Goal: Transaction & Acquisition: Purchase product/service

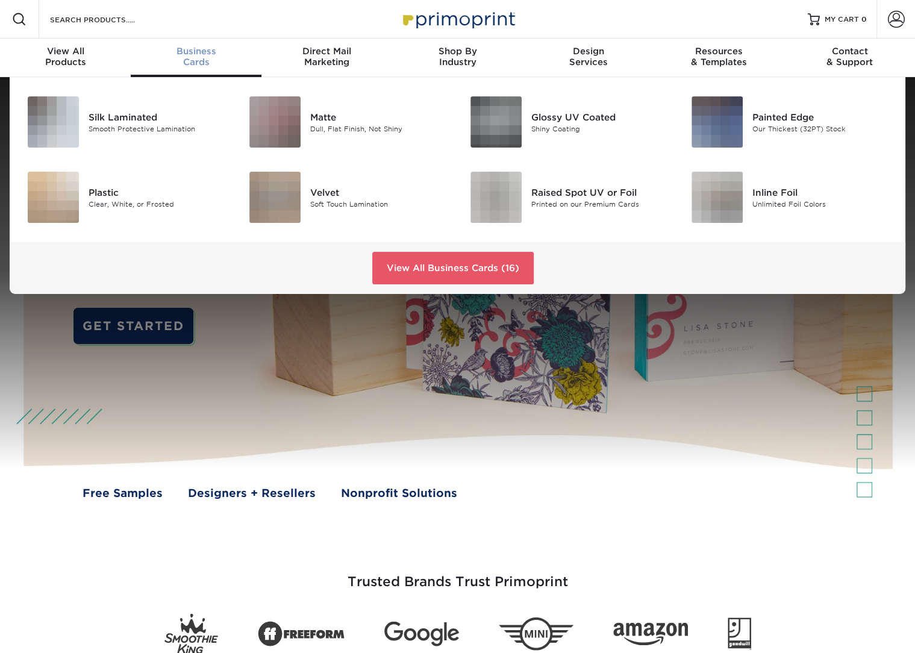
click at [204, 55] on span "Business" at bounding box center [196, 51] width 131 height 11
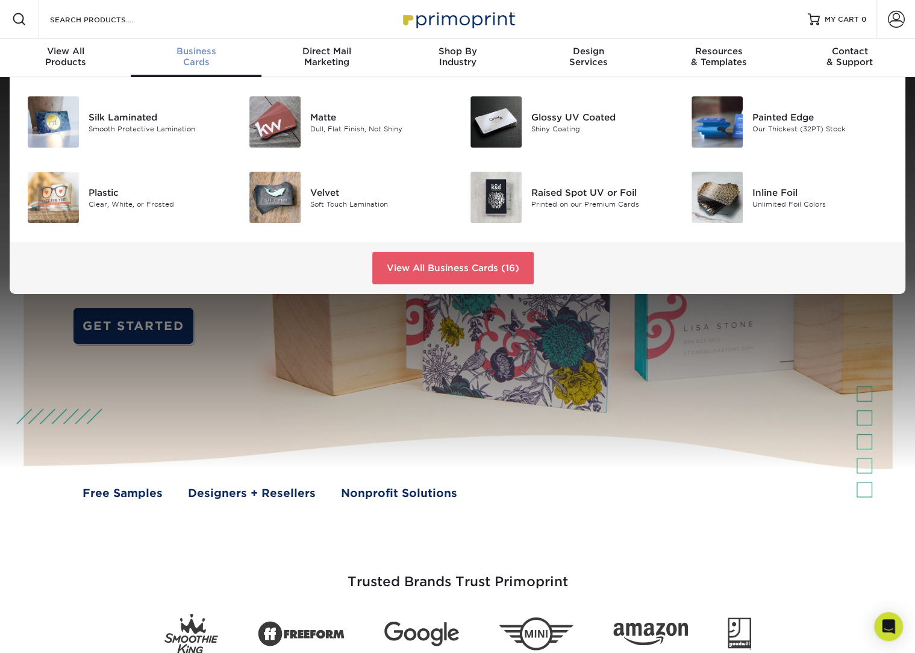
click at [131, 39] on link "Business Cards" at bounding box center [196, 58] width 131 height 39
click at [375, 127] on div "Dull, Flat Finish, Not Shiny" at bounding box center [379, 128] width 139 height 10
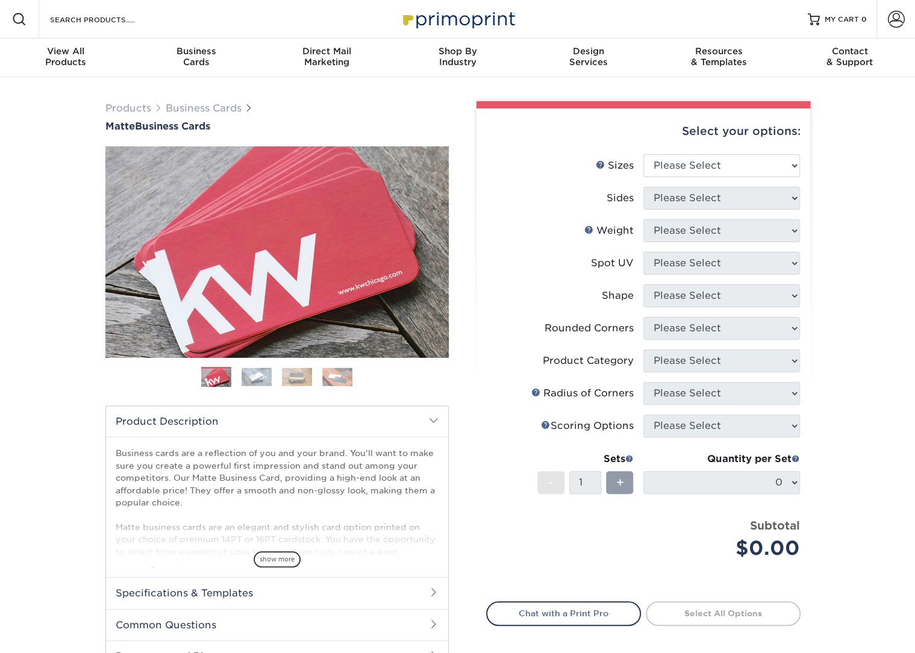
click at [725, 152] on div "Select your options:" at bounding box center [643, 131] width 314 height 46
click at [706, 166] on select "Please Select 1.5" x 3.5" - Mini 1.75" x 3.5" - Mini 2" x 2" - Square 2" x 3" -…" at bounding box center [721, 165] width 157 height 23
select select "2.00x3.50"
click at [643, 154] on select "Please Select 1.5" x 3.5" - Mini 1.75" x 3.5" - Mini 2" x 2" - Square 2" x 3" -…" at bounding box center [721, 165] width 157 height 23
click at [714, 201] on select "Please Select Print Both Sides Print Front Only" at bounding box center [721, 198] width 157 height 23
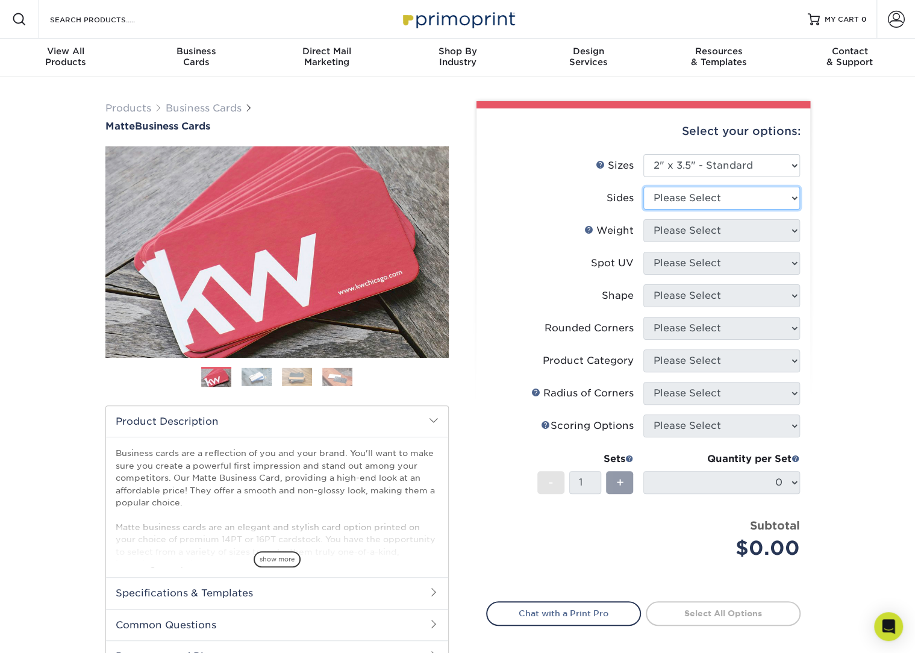
select select "13abbda7-1d64-4f25-8bb2-c179b224825d"
click at [643, 187] on select "Please Select Print Both Sides Print Front Only" at bounding box center [721, 198] width 157 height 23
click at [701, 228] on select "Please Select 16PT 14PT" at bounding box center [721, 230] width 157 height 23
select select "16PT"
click at [643, 219] on select "Please Select 16PT 14PT" at bounding box center [721, 230] width 157 height 23
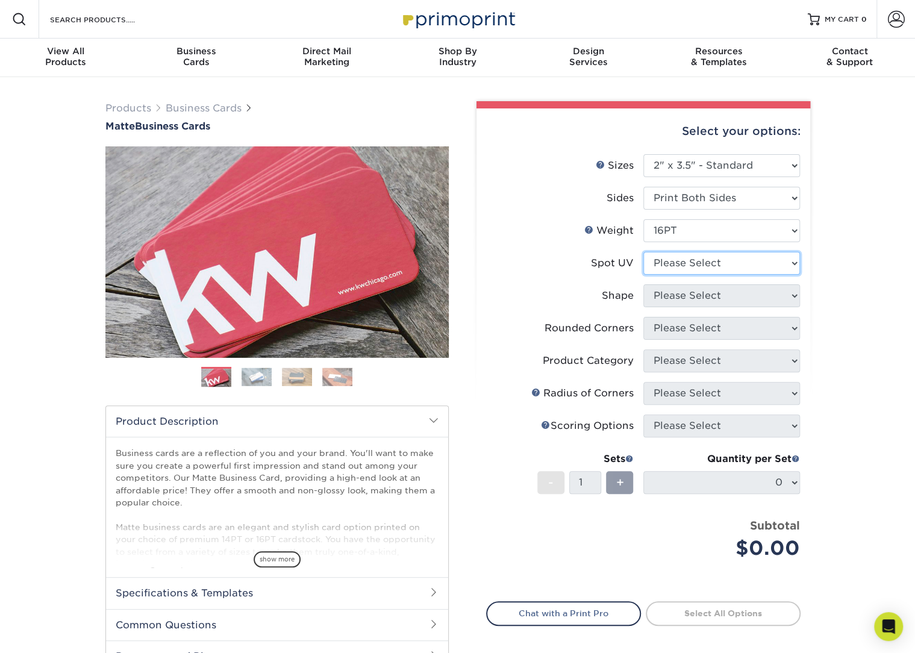
click at [681, 271] on select "Please Select No Spot UV Front and Back (Both Sides) Front Only Back Only" at bounding box center [721, 263] width 157 height 23
select select "3"
click at [643, 252] on select "Please Select No Spot UV Front and Back (Both Sides) Front Only Back Only" at bounding box center [721, 263] width 157 height 23
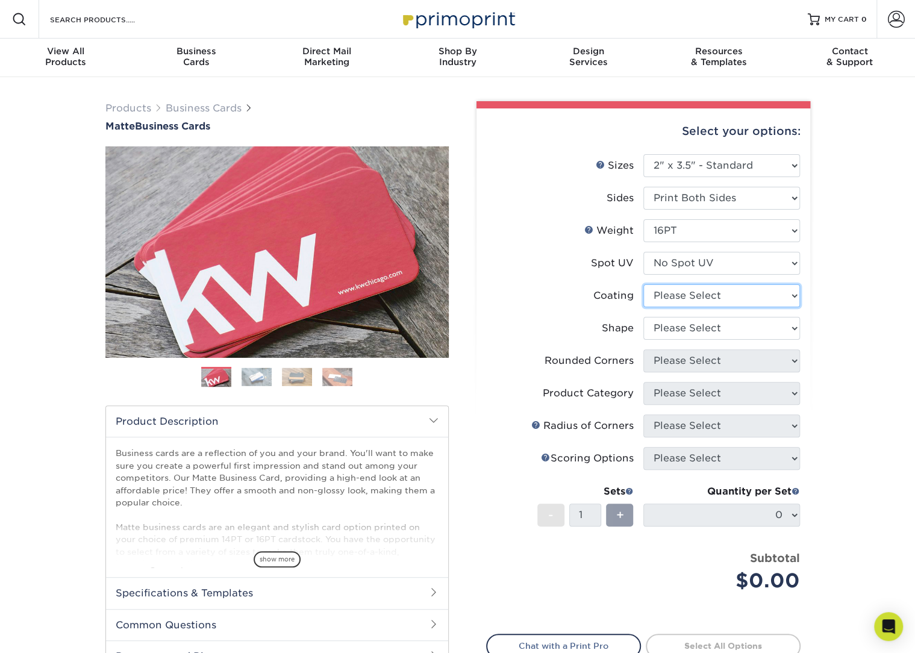
click at [677, 296] on select at bounding box center [721, 295] width 157 height 23
select select "121bb7b5-3b4d-429f-bd8d-bbf80e953313"
click at [643, 284] on select at bounding box center [721, 295] width 157 height 23
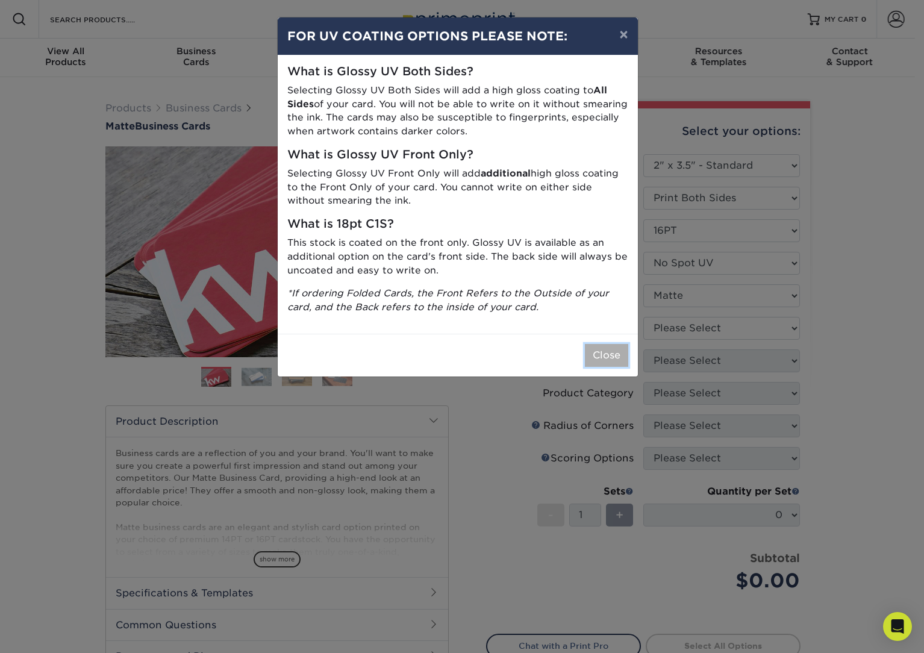
click at [614, 360] on button "Close" at bounding box center [606, 355] width 43 height 23
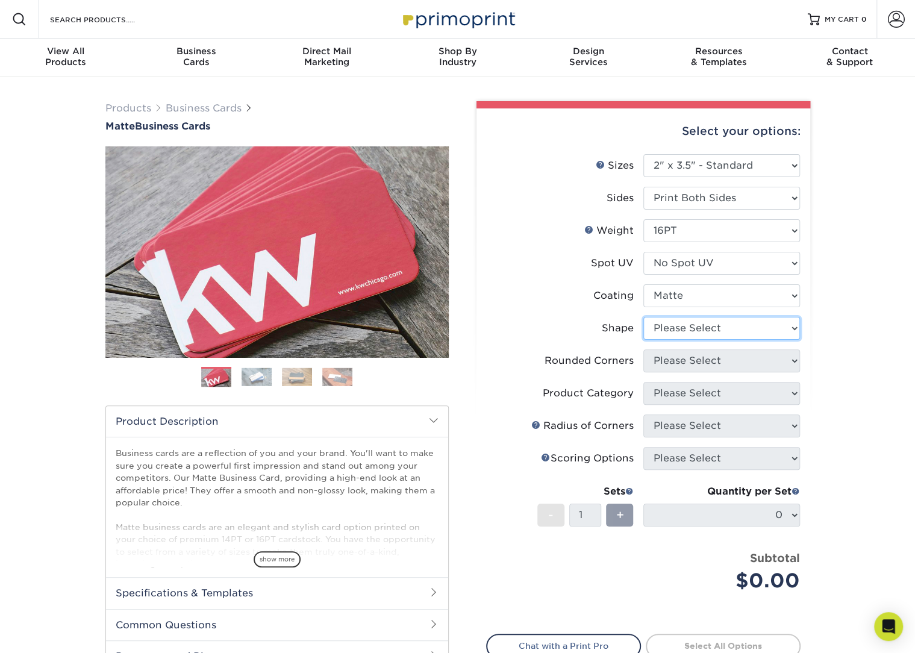
click at [697, 331] on select "Please Select Standard Oval" at bounding box center [721, 328] width 157 height 23
select select "standard"
click at [643, 317] on select "Please Select Standard Oval" at bounding box center [721, 328] width 157 height 23
click at [684, 361] on select "Please Select Yes - Round 2 Corners Yes - Round 4 Corners No" at bounding box center [721, 360] width 157 height 23
select select "0"
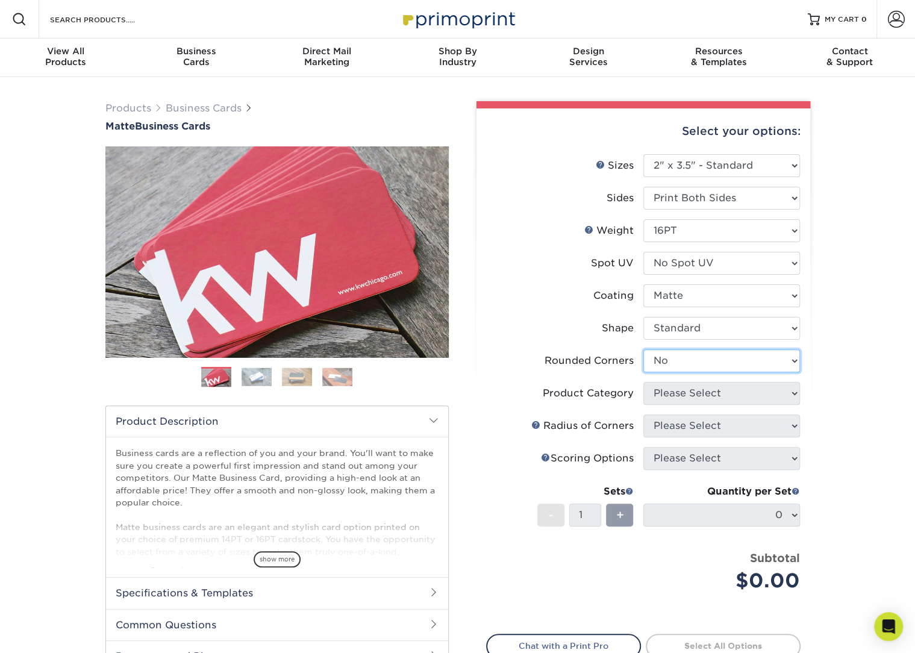
click at [643, 349] on select "Please Select Yes - Round 2 Corners Yes - Round 4 Corners No" at bounding box center [721, 360] width 157 height 23
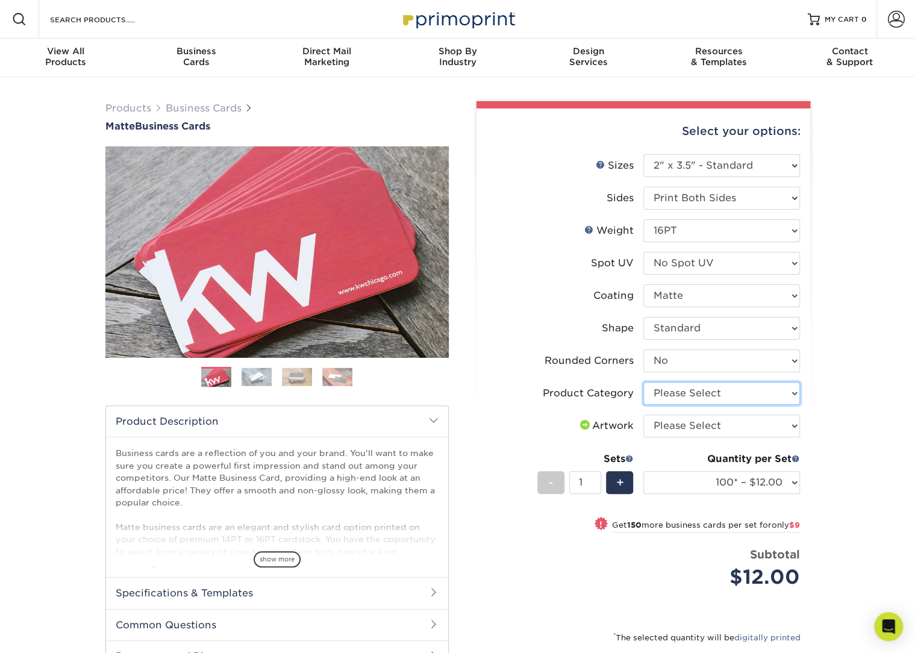
click at [764, 383] on select "Please Select Business Cards" at bounding box center [721, 393] width 157 height 23
select select "3b5148f1-0588-4f88-a218-97bcfdce65c1"
click at [643, 382] on select "Please Select Business Cards" at bounding box center [721, 393] width 157 height 23
click at [709, 423] on select "Please Select I will upload files I need a design - $100" at bounding box center [721, 425] width 157 height 23
select select "upload"
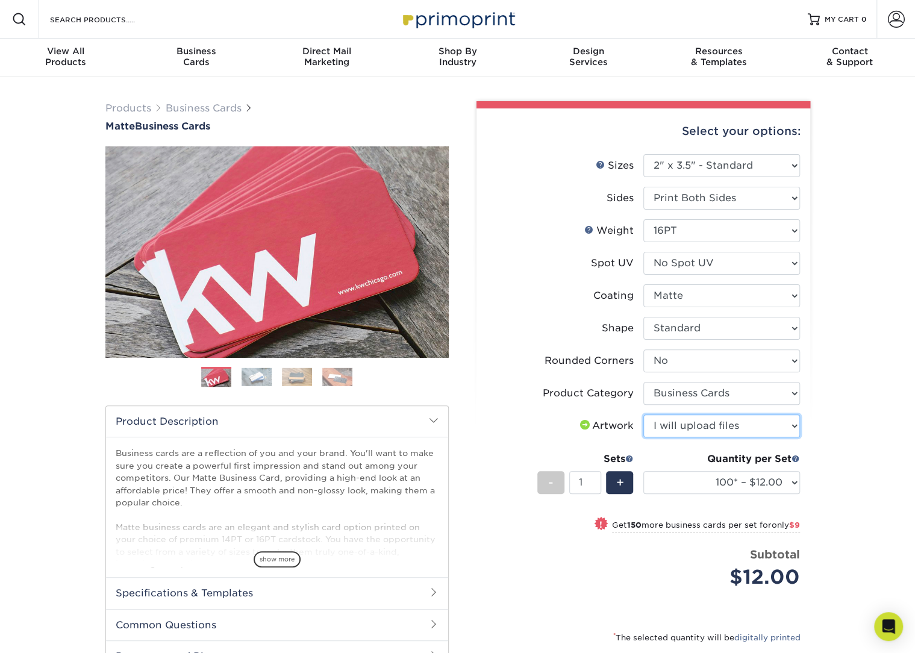
click at [643, 414] on select "Please Select I will upload files I need a design - $100" at bounding box center [721, 425] width 157 height 23
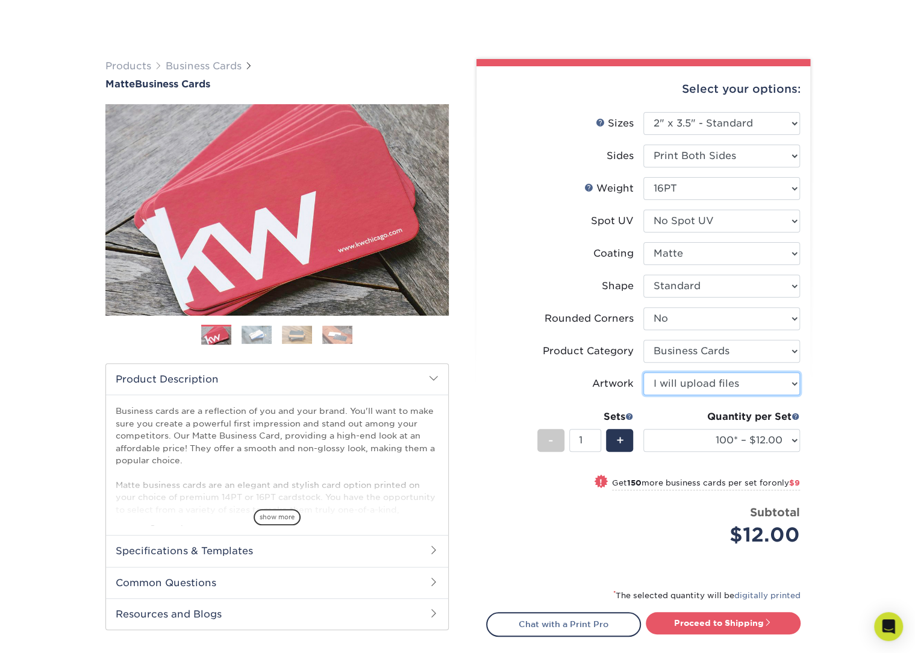
scroll to position [181, 0]
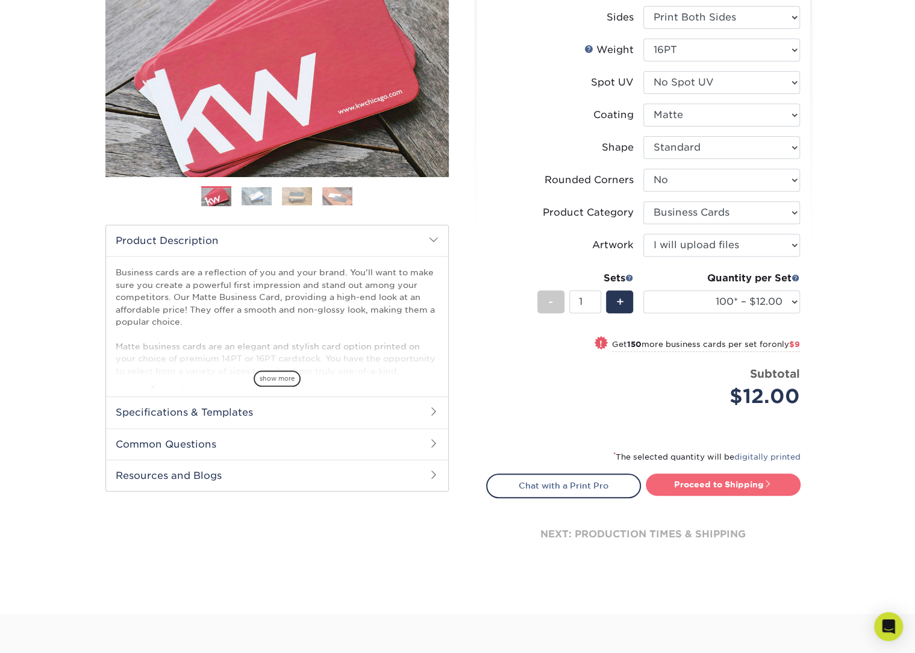
click at [706, 481] on link "Proceed to Shipping" at bounding box center [723, 484] width 155 height 22
type input "Set 1"
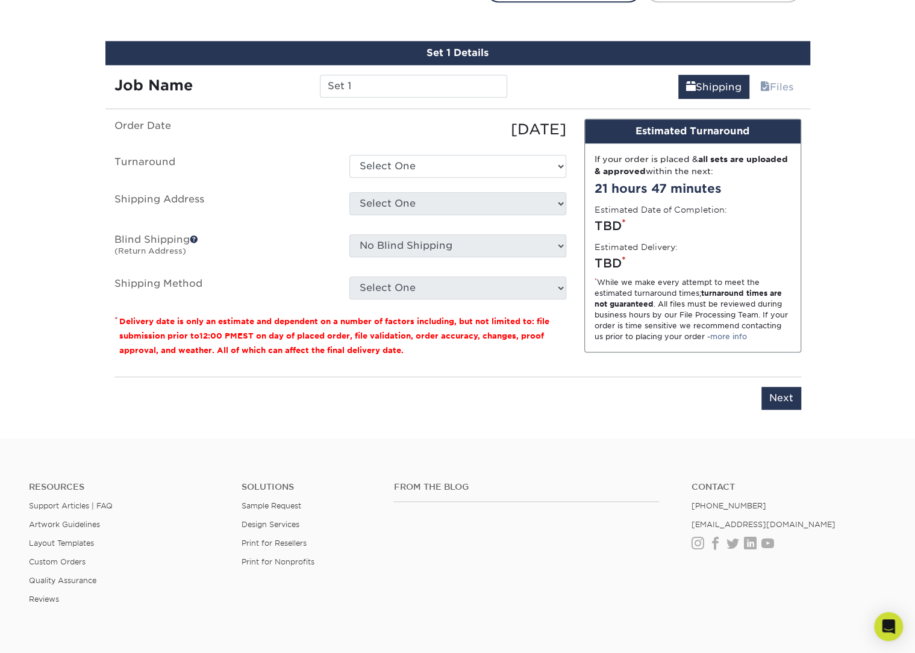
scroll to position [687, 0]
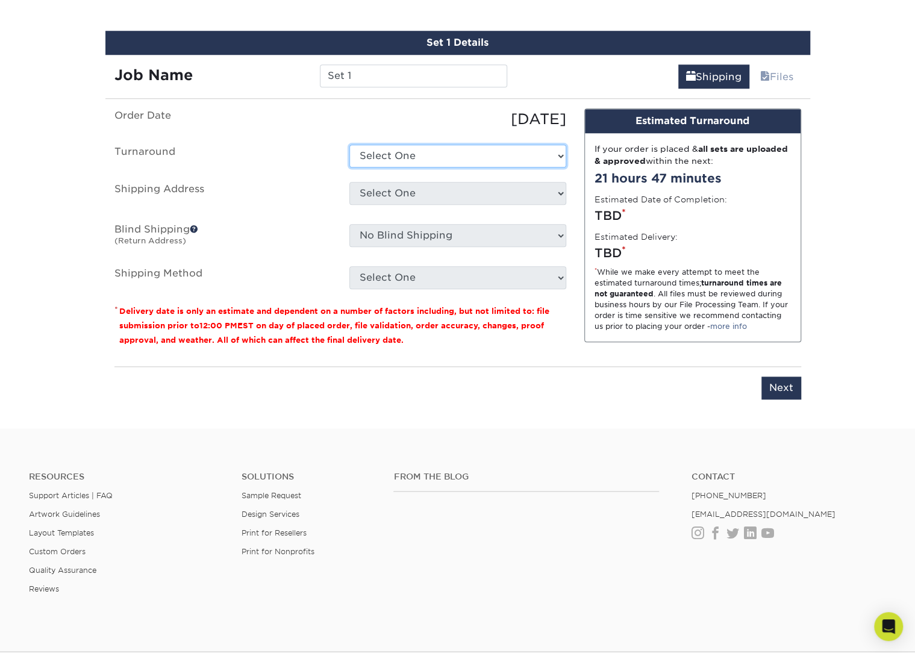
click at [399, 157] on select "Select One 2-4 Business Days 2 Day Next Business Day" at bounding box center [457, 156] width 217 height 23
select select "47dbf4b1-3bfd-4687-b793-fcd3ee179f06"
click at [349, 145] on select "Select One 2-4 Business Days 2 Day Next Business Day" at bounding box center [457, 156] width 217 height 23
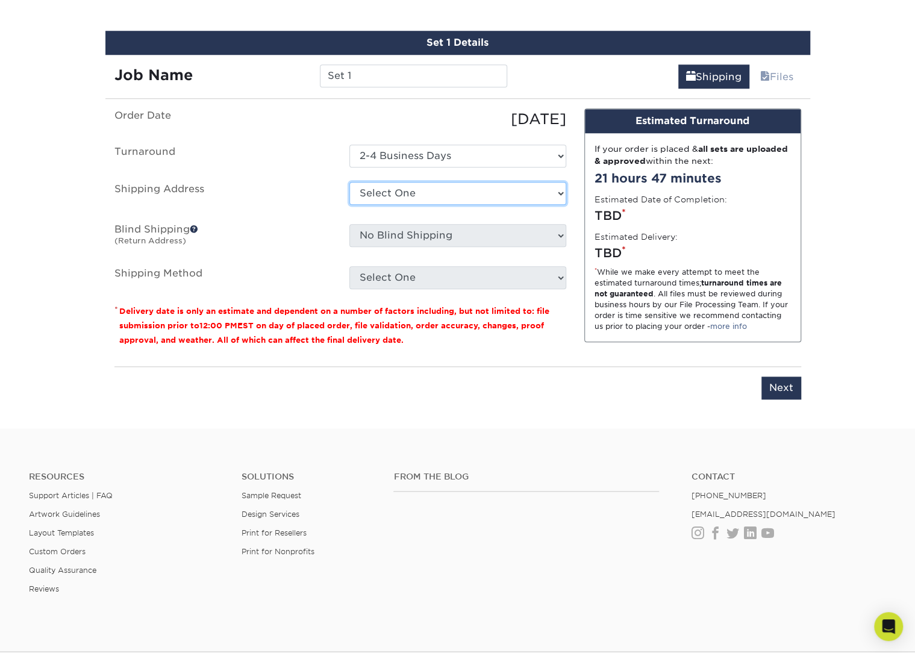
click at [388, 192] on select "Select One + Add New Address - Login" at bounding box center [457, 193] width 217 height 23
select select "newaddress"
click at [349, 182] on select "Select One + Add New Address - Login" at bounding box center [457, 193] width 217 height 23
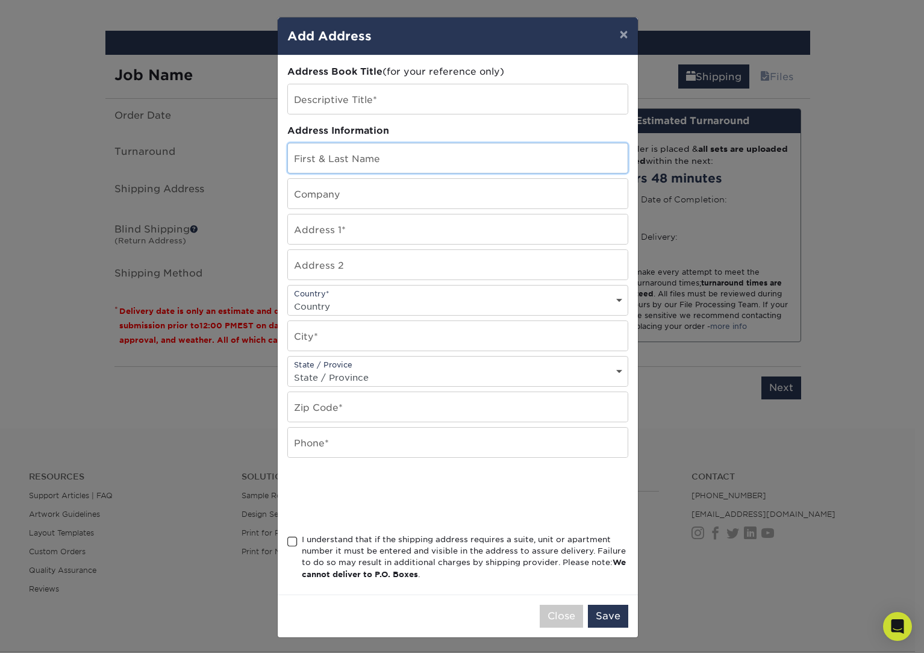
click at [358, 160] on input "text" at bounding box center [458, 158] width 340 height 30
type input "[PERSON_NAME]"
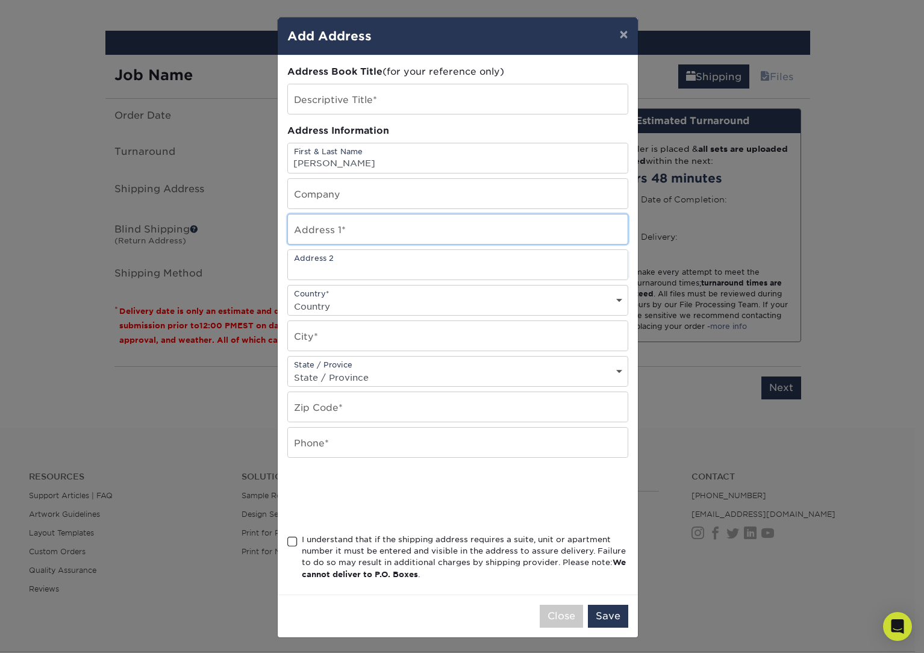
click at [361, 234] on input "text" at bounding box center [458, 229] width 340 height 30
type input "[STREET_ADDRESS]"
select select "US"
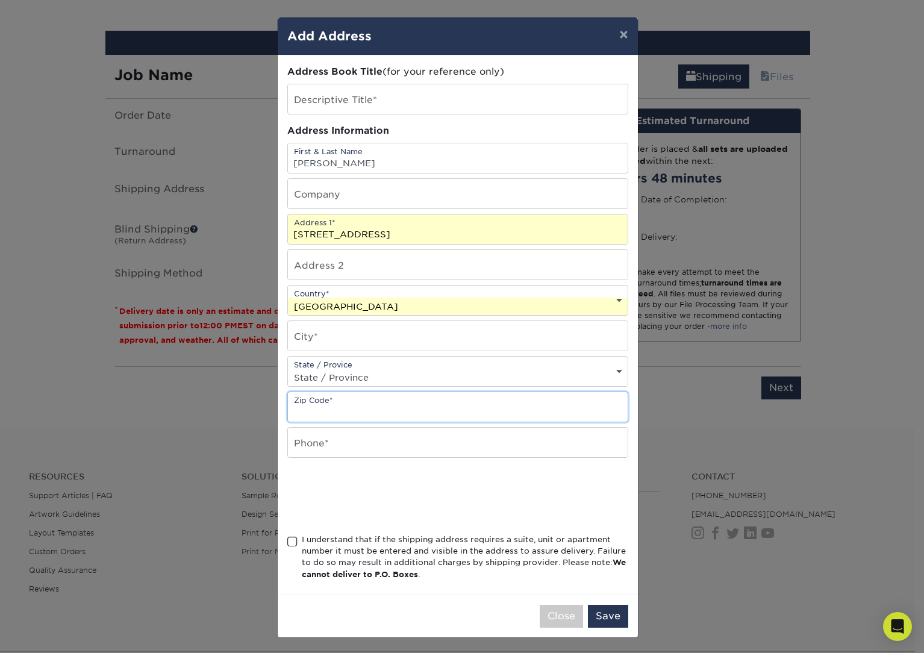
type input "29414"
type input "2196295986"
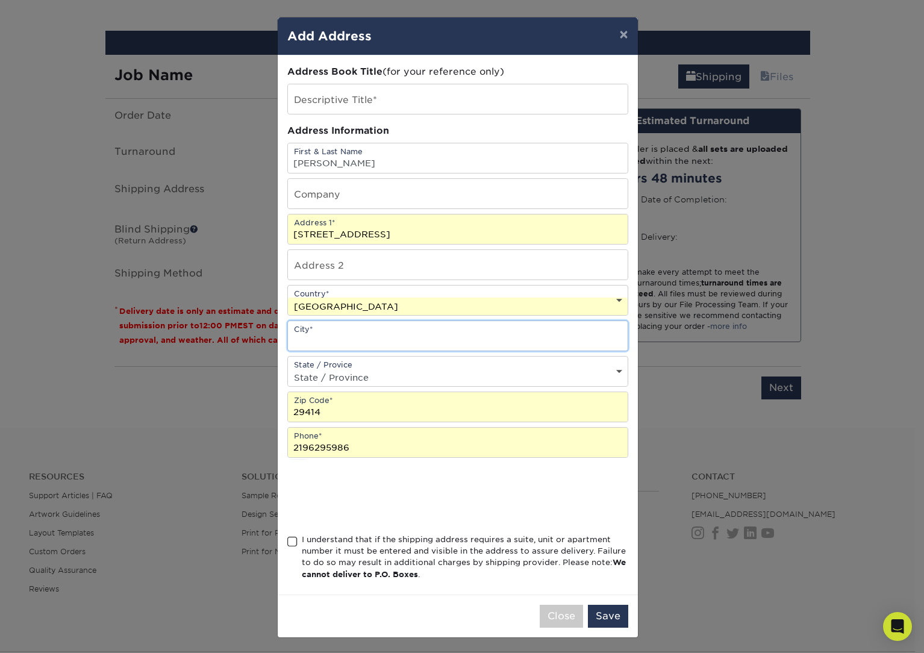
click at [372, 331] on input "text" at bounding box center [458, 336] width 340 height 30
type input "[GEOGRAPHIC_DATA]"
click at [369, 378] on select "State / Province [US_STATE] [US_STATE] [US_STATE] [US_STATE] [US_STATE] [US_STA…" at bounding box center [458, 377] width 340 height 17
select select "SC"
click at [288, 369] on select "State / Province [US_STATE] [US_STATE] [US_STATE] [US_STATE] [US_STATE] [US_STA…" at bounding box center [458, 377] width 340 height 17
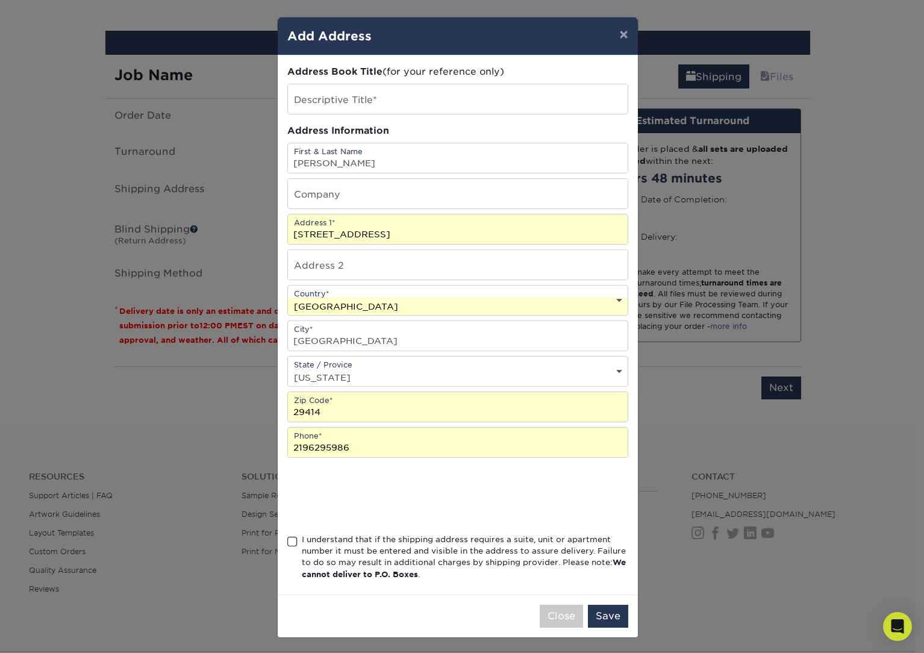
click at [291, 538] on span at bounding box center [292, 541] width 10 height 11
click at [0, 0] on input "I understand that if the shipping address requires a suite, unit or apartment n…" at bounding box center [0, 0] width 0 height 0
click at [606, 617] on button "Save" at bounding box center [608, 616] width 40 height 23
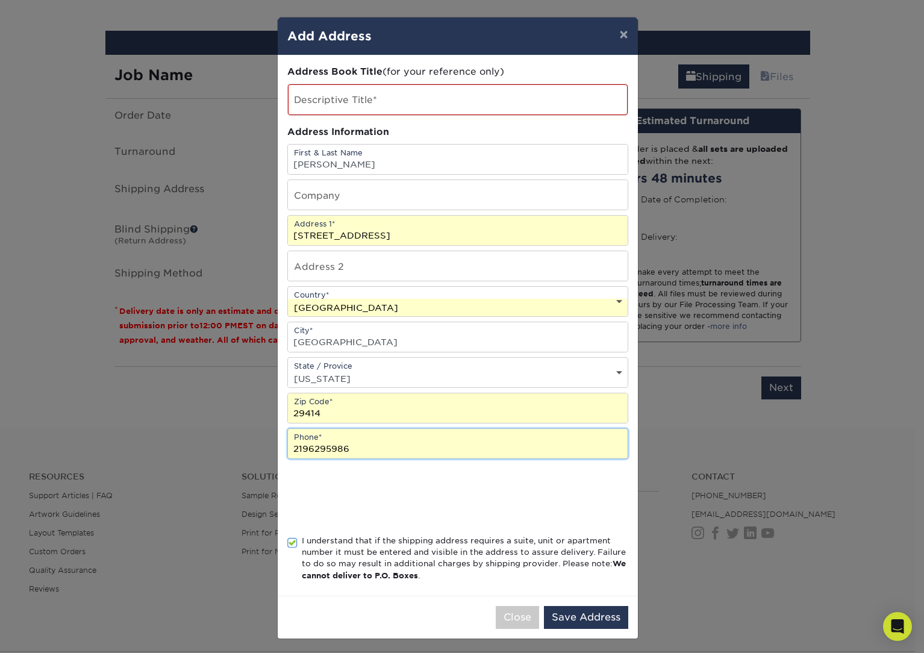
click at [394, 443] on input "2196295986" at bounding box center [458, 444] width 340 height 30
click at [594, 611] on button "Save Address" at bounding box center [586, 617] width 84 height 23
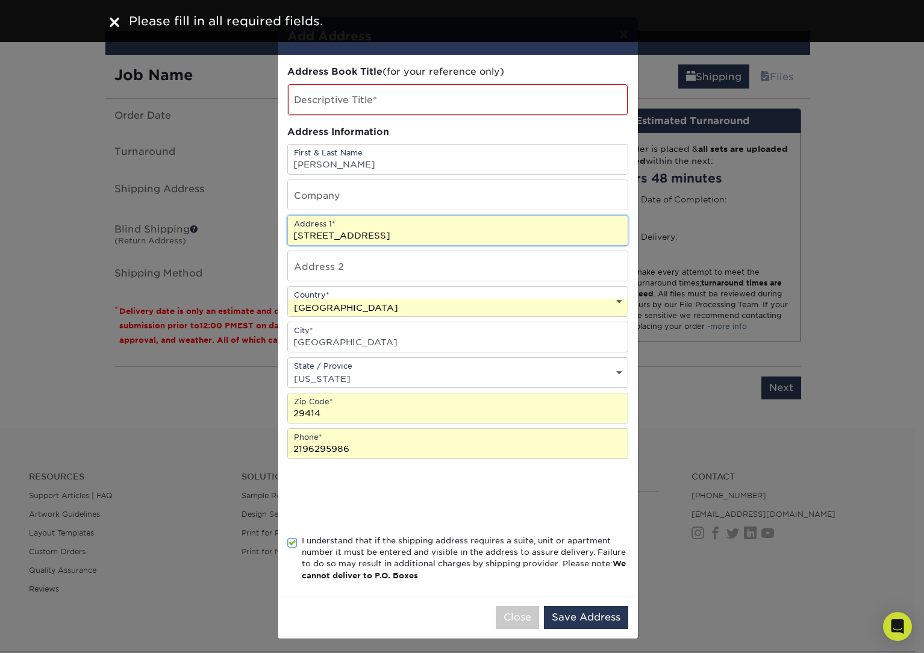
click at [437, 221] on input "[STREET_ADDRESS]" at bounding box center [458, 231] width 340 height 30
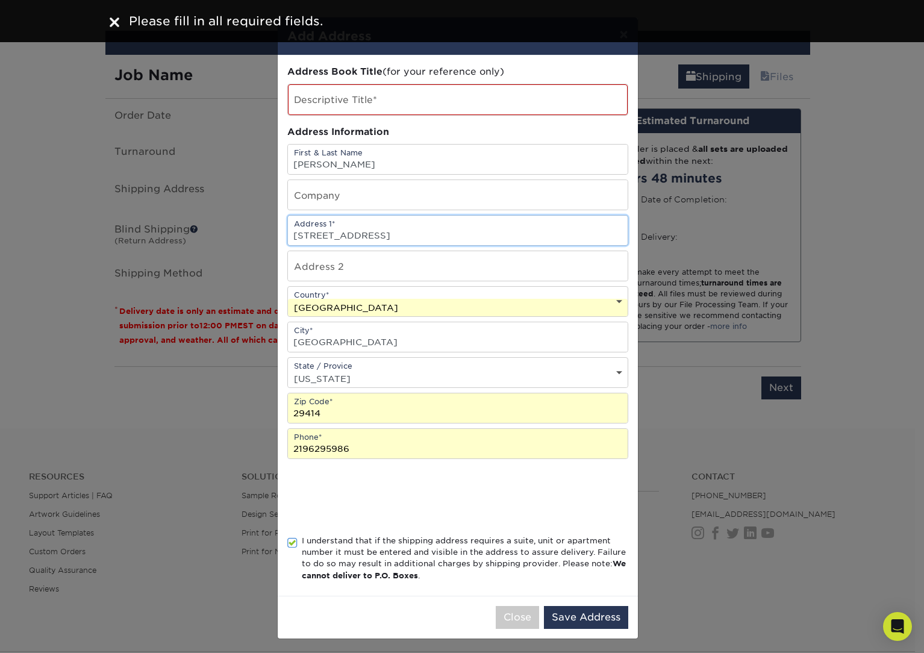
type input "[STREET_ADDRESS]"
click at [388, 304] on select "Country [GEOGRAPHIC_DATA] [GEOGRAPHIC_DATA] ----------------------------- [GEOG…" at bounding box center [458, 307] width 340 height 17
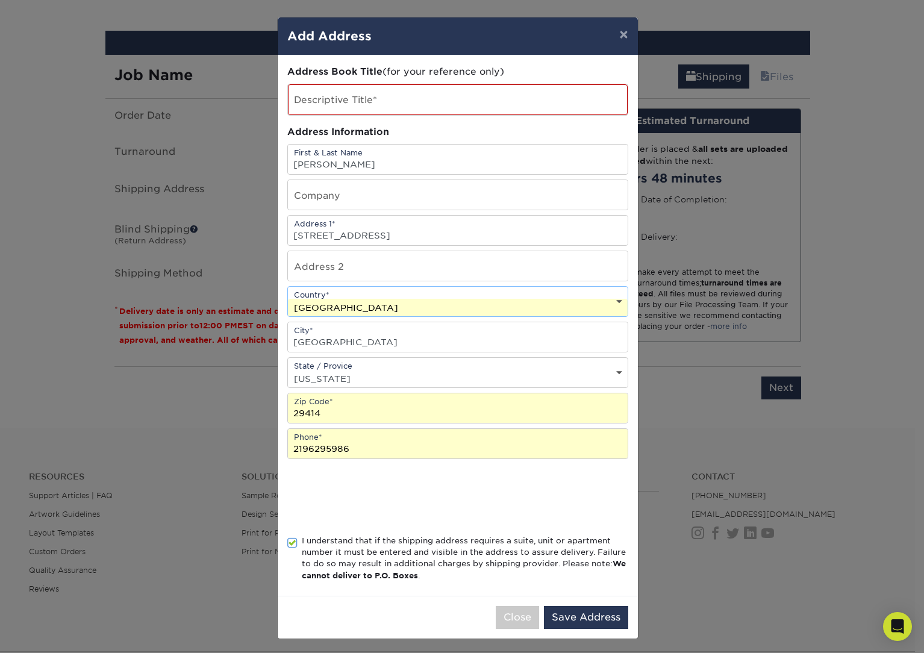
click at [288, 299] on select "Country [GEOGRAPHIC_DATA] [GEOGRAPHIC_DATA] ----------------------------- [GEOG…" at bounding box center [458, 307] width 340 height 17
click at [360, 410] on input "29414" at bounding box center [458, 408] width 340 height 30
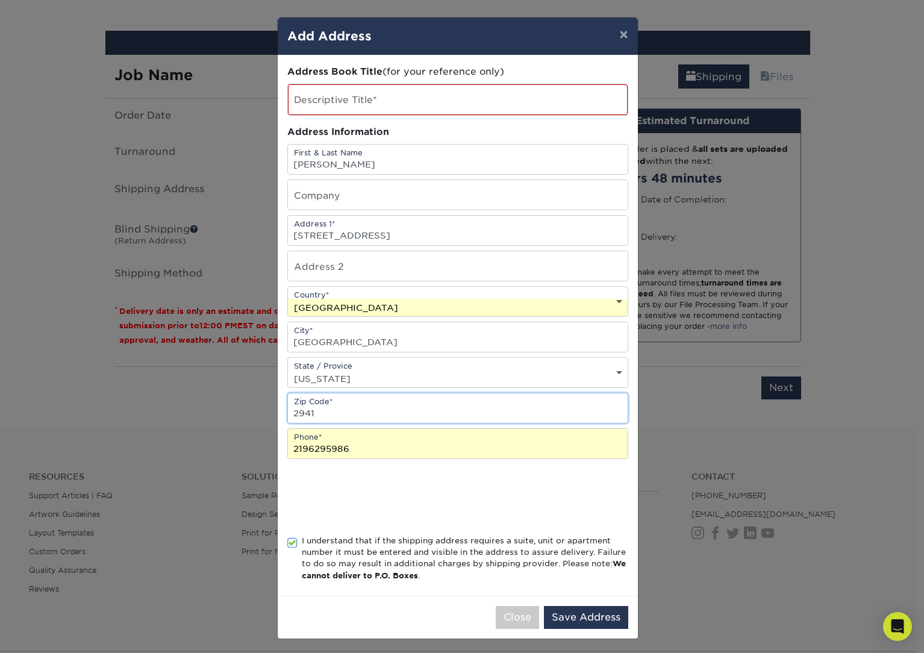
type input "29414"
click at [367, 444] on input "2196295986" at bounding box center [458, 444] width 340 height 30
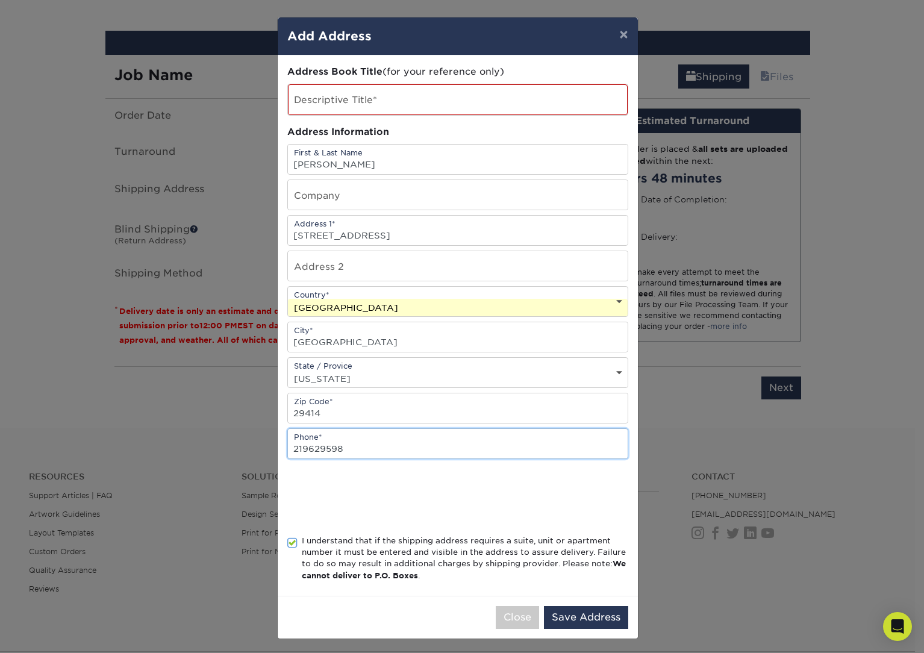
type input "2196295986"
click at [584, 612] on button "Save Address" at bounding box center [586, 617] width 84 height 23
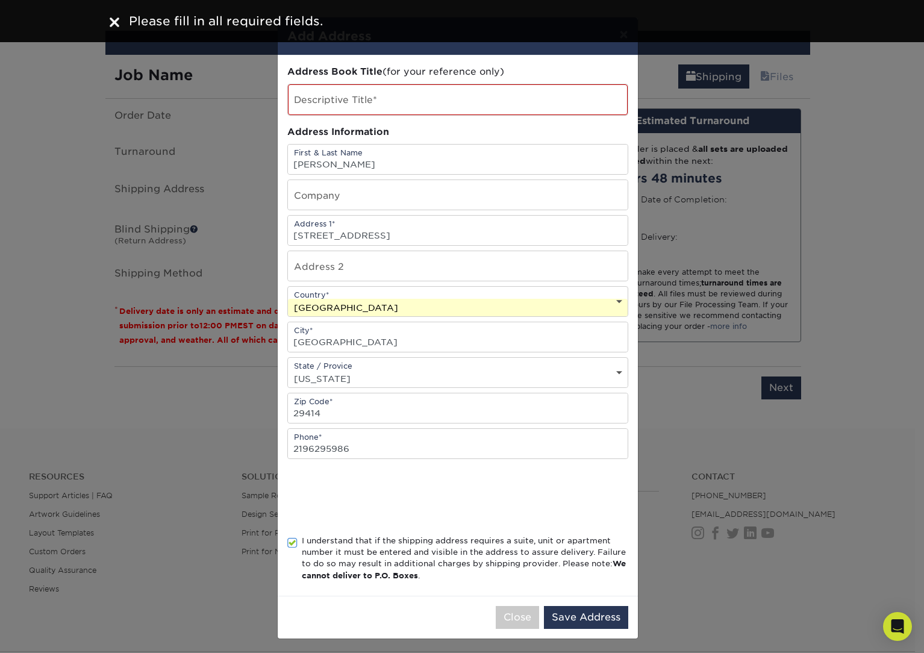
click at [623, 305] on select "Country [GEOGRAPHIC_DATA] [GEOGRAPHIC_DATA] ----------------------------- [GEOG…" at bounding box center [458, 307] width 340 height 17
click at [288, 299] on select "Country [GEOGRAPHIC_DATA] [GEOGRAPHIC_DATA] ----------------------------- [GEOG…" at bounding box center [458, 307] width 340 height 17
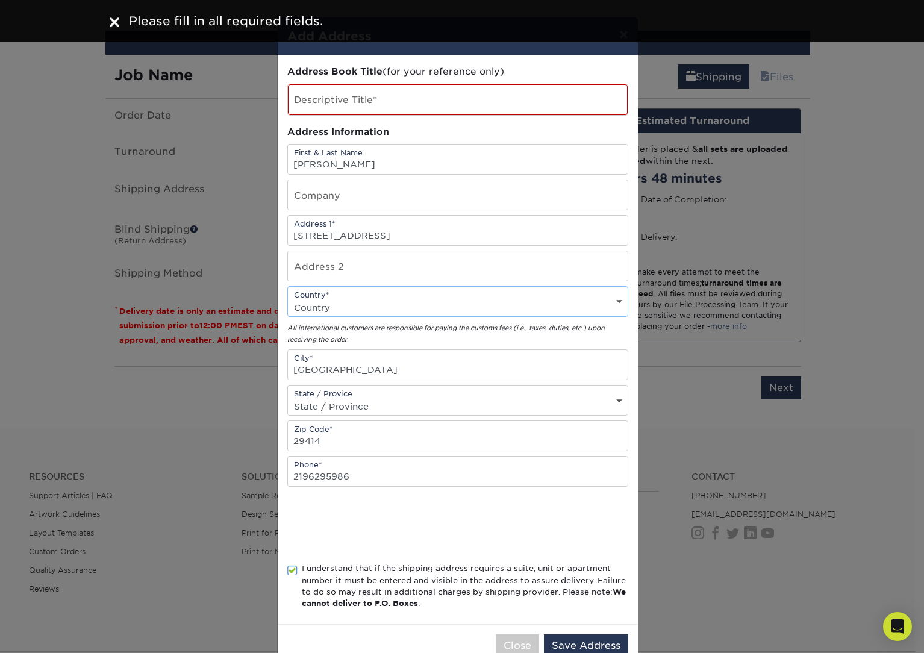
click at [361, 305] on select "Country [GEOGRAPHIC_DATA] [GEOGRAPHIC_DATA] ----------------------------- [GEOG…" at bounding box center [458, 307] width 340 height 17
select select "US"
click at [288, 299] on select "Country [GEOGRAPHIC_DATA] [GEOGRAPHIC_DATA] ----------------------------- [GEOG…" at bounding box center [458, 307] width 340 height 17
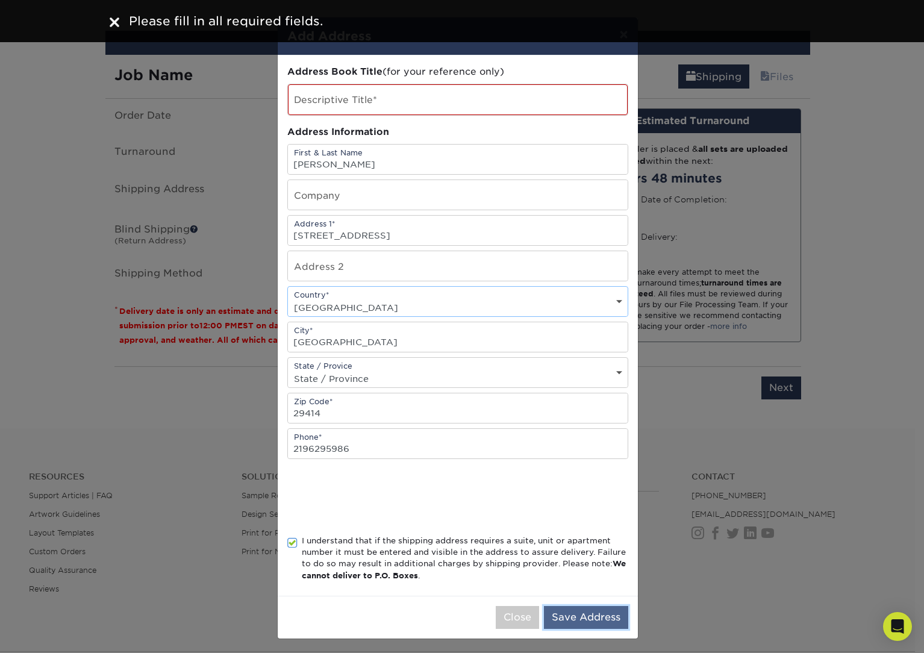
click at [591, 616] on button "Save Address" at bounding box center [586, 617] width 84 height 23
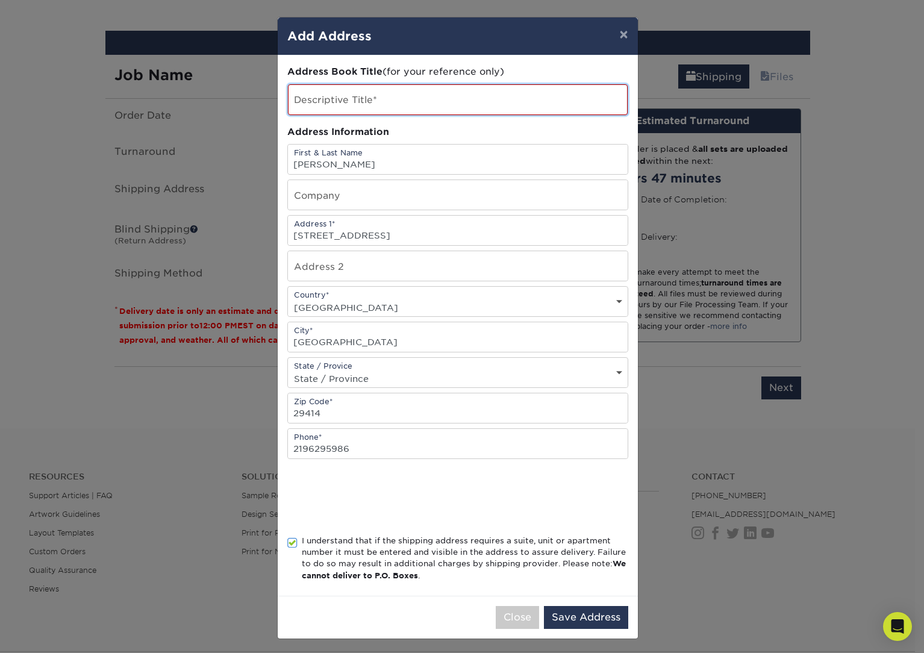
click at [374, 95] on input "text" at bounding box center [458, 99] width 340 height 31
type input "HOME"
click at [599, 619] on button "Save Address" at bounding box center [586, 617] width 84 height 23
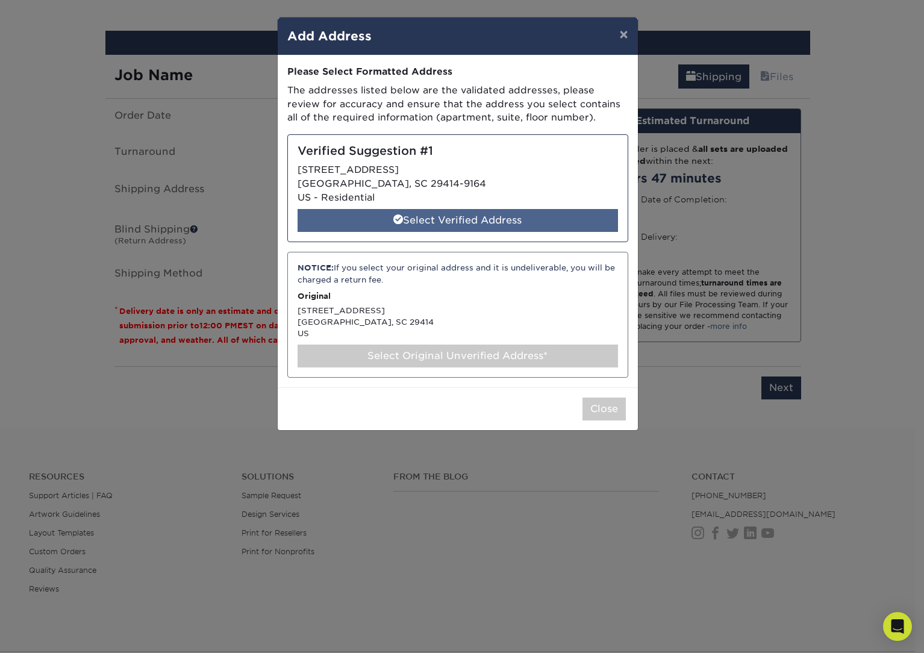
click at [429, 212] on div "Select Verified Address" at bounding box center [458, 220] width 320 height 23
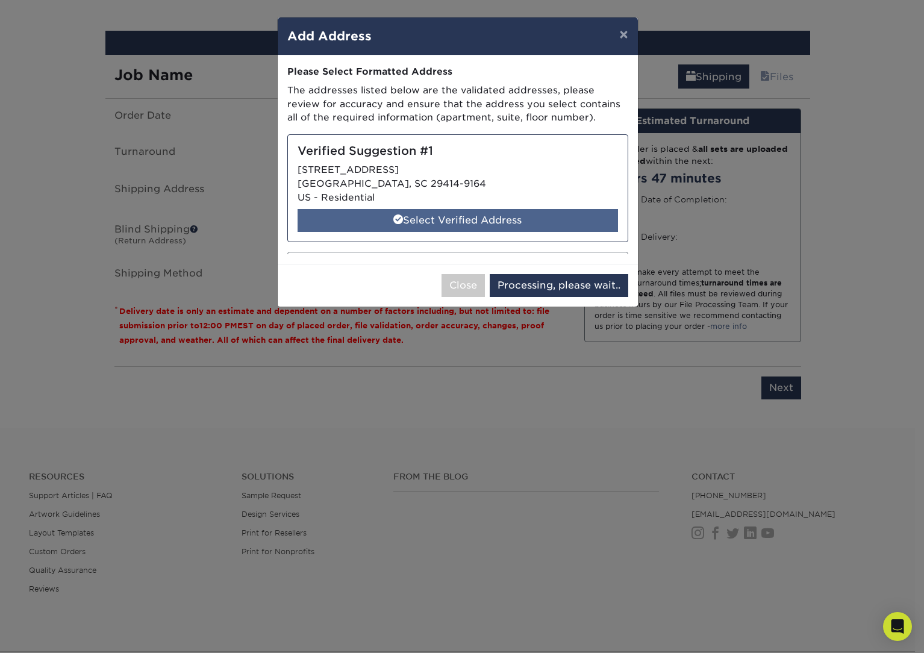
select select "284995"
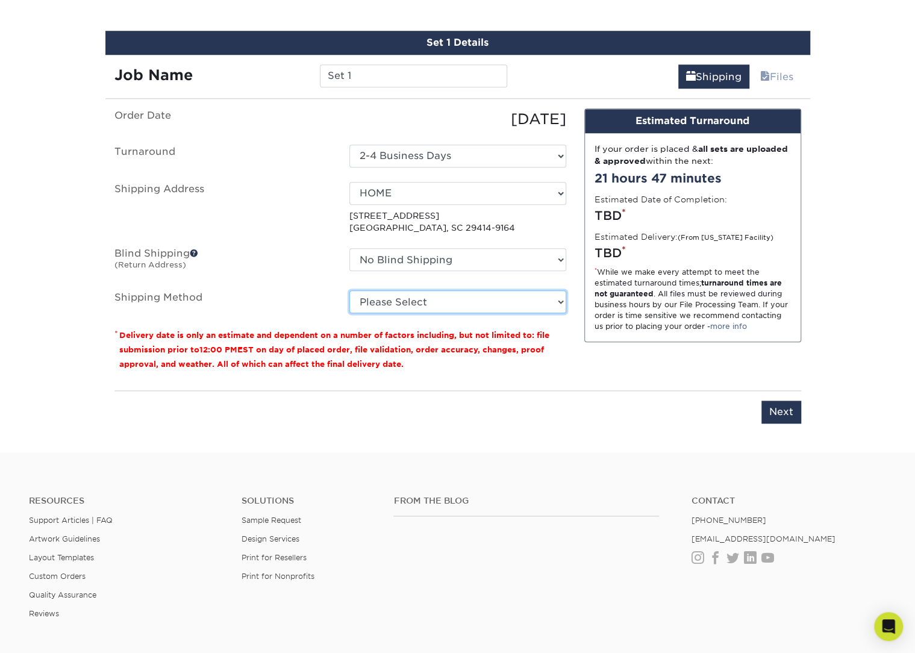
click at [502, 301] on select "Please Select Ground Shipping (+$7.84) 3 Day Shipping Service (+$20.07) 2 Day A…" at bounding box center [457, 301] width 217 height 23
select select "03"
click at [349, 290] on select "Please Select Ground Shipping (+$7.84) 3 Day Shipping Service (+$20.07) 2 Day A…" at bounding box center [457, 301] width 217 height 23
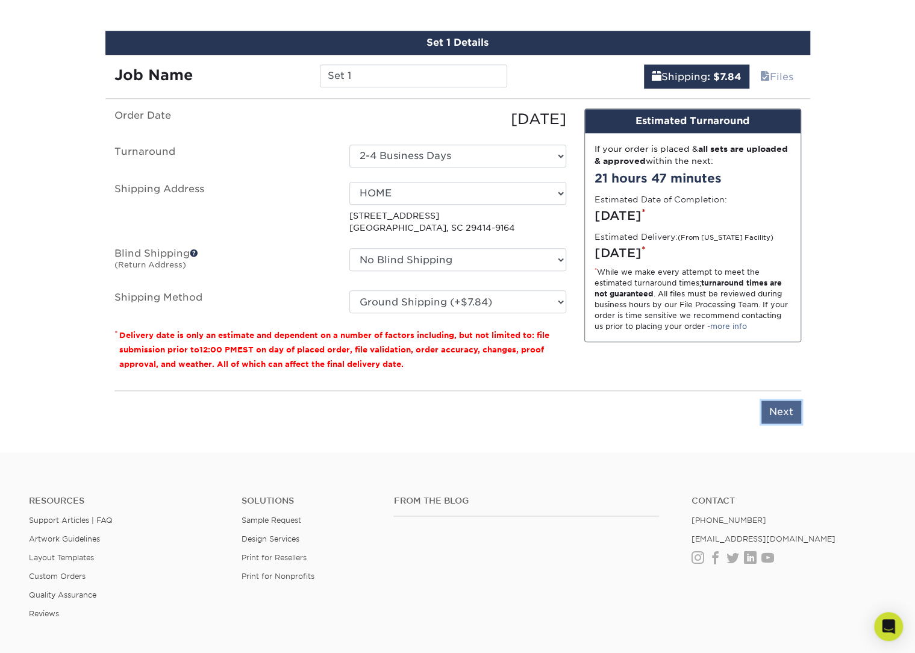
click at [794, 414] on input "Next" at bounding box center [781, 411] width 40 height 23
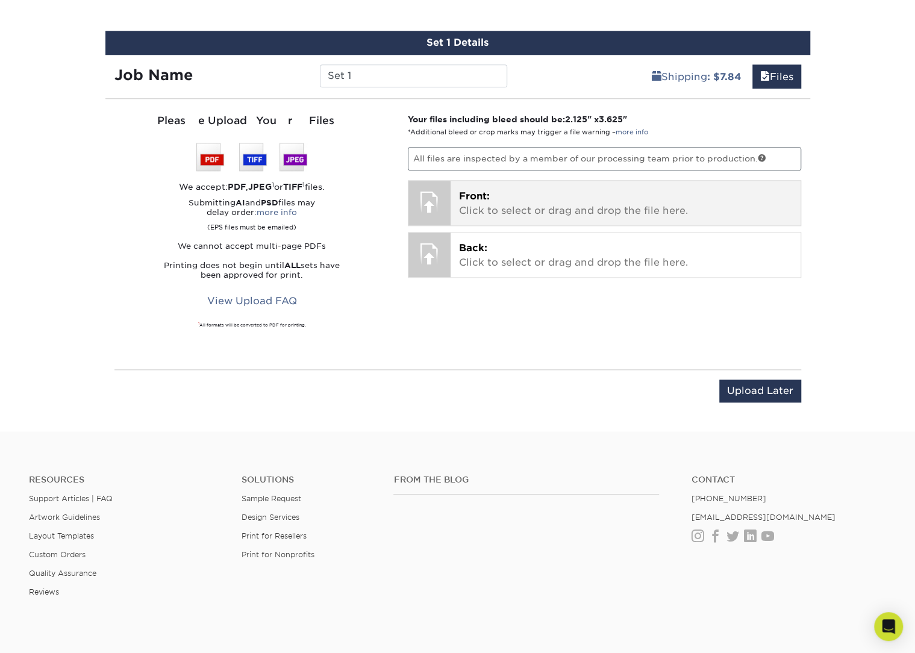
click at [515, 185] on div "Front: Click to select or drag and drop the file here. Choose file" at bounding box center [625, 203] width 350 height 45
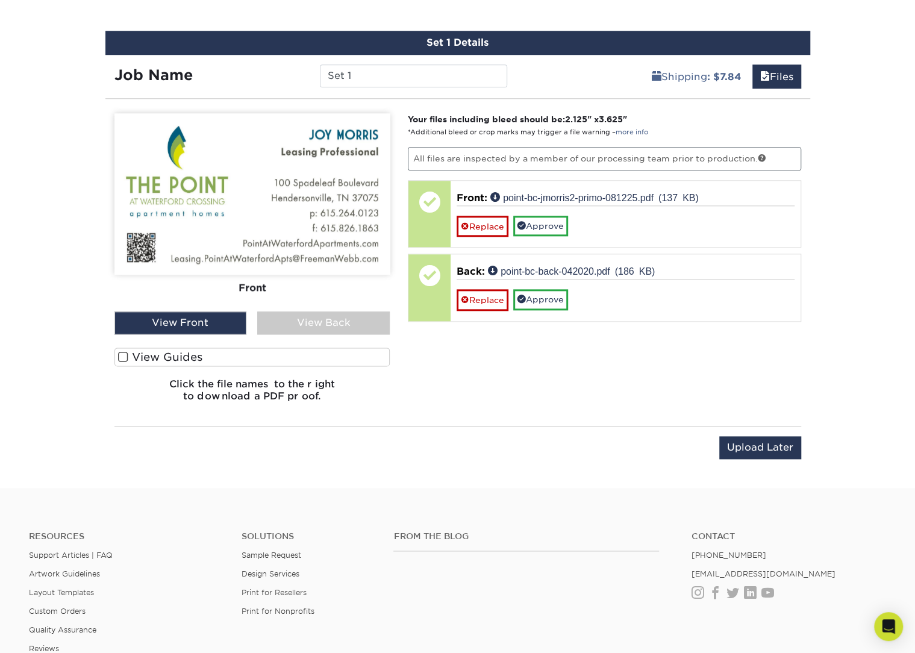
click at [122, 355] on span at bounding box center [123, 356] width 10 height 11
click at [0, 0] on input "View Guides" at bounding box center [0, 0] width 0 height 0
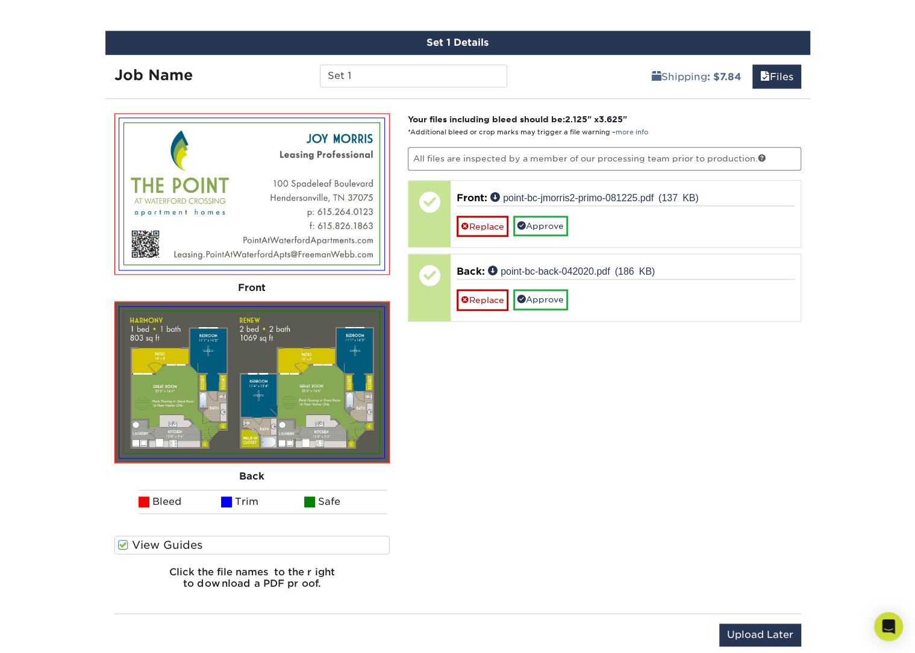
click at [122, 543] on span at bounding box center [123, 544] width 10 height 11
click at [0, 0] on input "View Guides" at bounding box center [0, 0] width 0 height 0
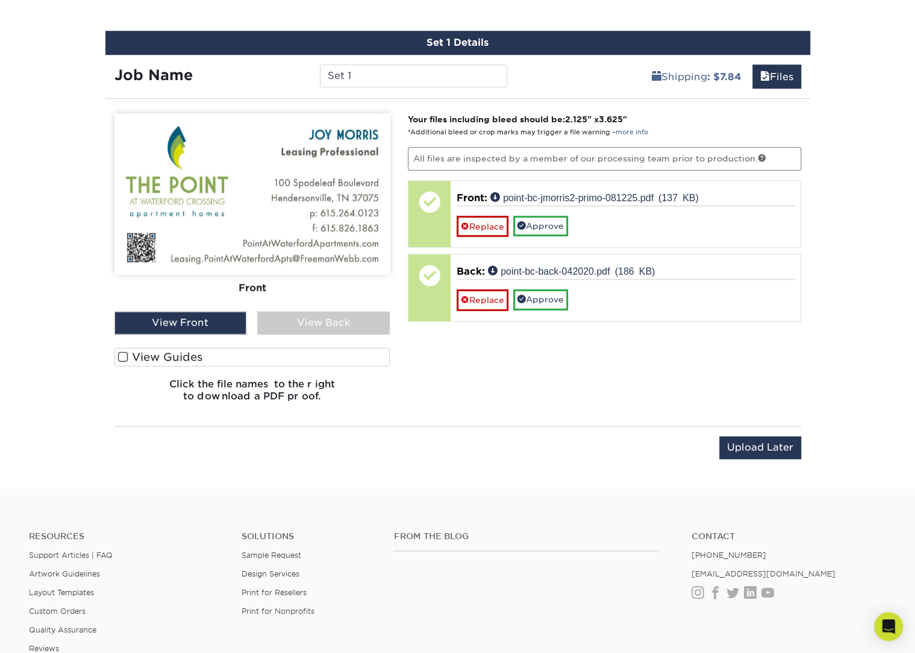
click at [347, 322] on div "View Back" at bounding box center [323, 322] width 132 height 23
